Goal: Information Seeking & Learning: Understand process/instructions

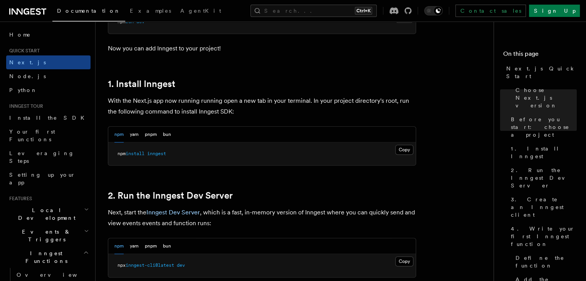
scroll to position [385, 0]
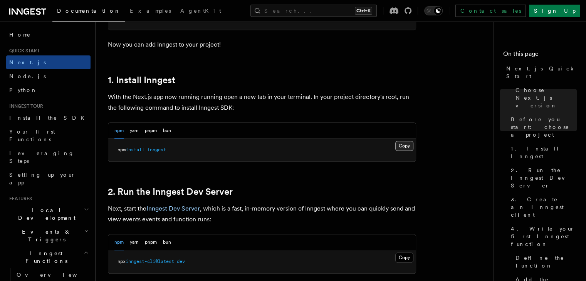
click at [406, 148] on button "Copy Copied" at bounding box center [404, 146] width 18 height 10
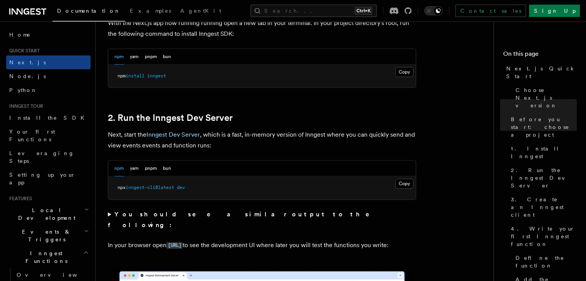
scroll to position [462, 0]
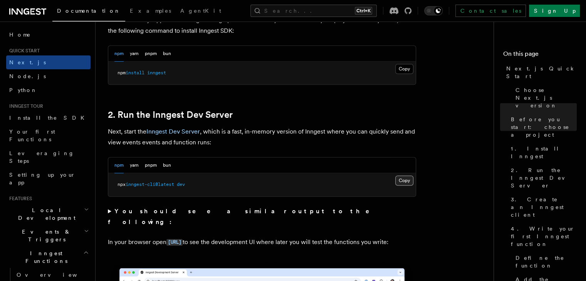
click at [403, 179] on button "Copy Copied" at bounding box center [404, 181] width 18 height 10
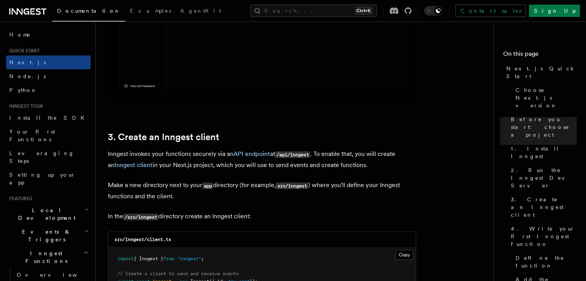
scroll to position [885, 0]
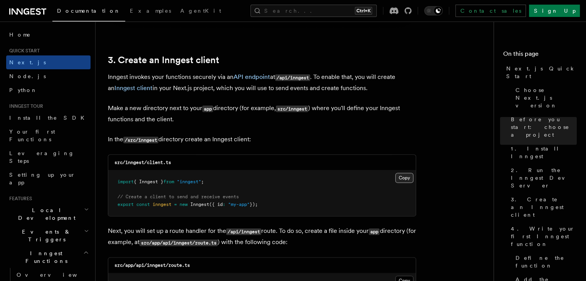
click at [407, 179] on button "Copy Copied" at bounding box center [404, 178] width 18 height 10
click at [405, 176] on button "Copy Copied" at bounding box center [404, 178] width 18 height 10
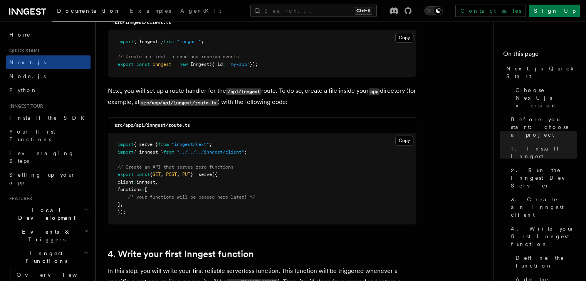
scroll to position [1039, 0]
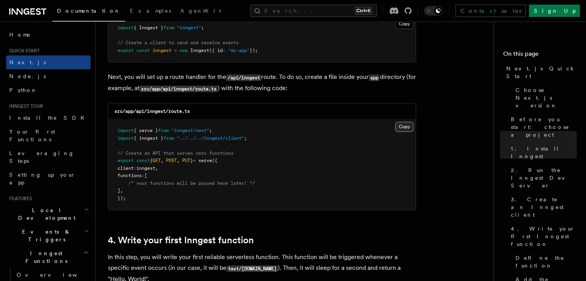
click at [402, 128] on button "Copy Copied" at bounding box center [404, 127] width 18 height 10
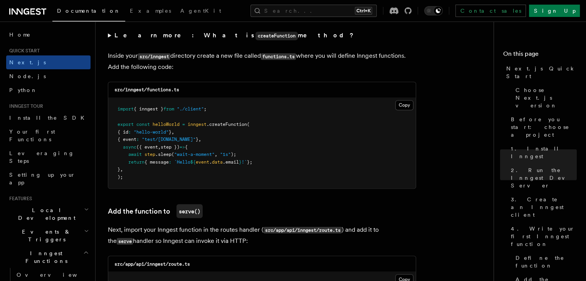
scroll to position [1347, 0]
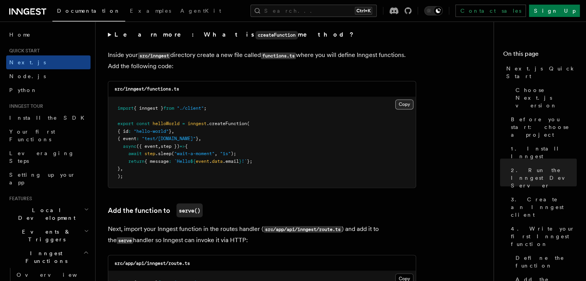
click at [404, 104] on button "Copy Copied" at bounding box center [404, 104] width 18 height 10
click at [510, 166] on span "2. Run the Inngest Dev Server" at bounding box center [543, 177] width 66 height 23
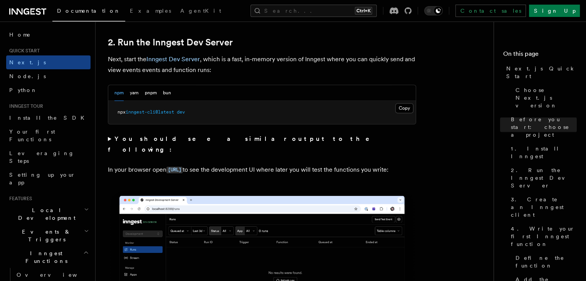
scroll to position [534, 0]
click at [403, 109] on button "Copy Copied" at bounding box center [404, 109] width 18 height 10
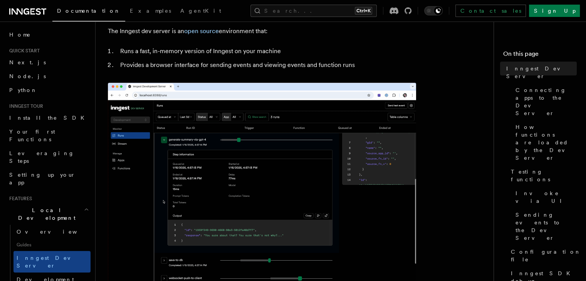
scroll to position [77, 0]
